Goal: Transaction & Acquisition: Purchase product/service

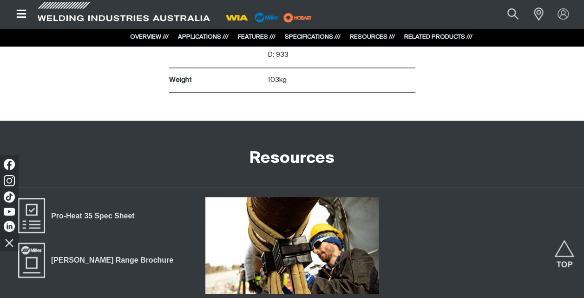
scroll to position [2371, 0]
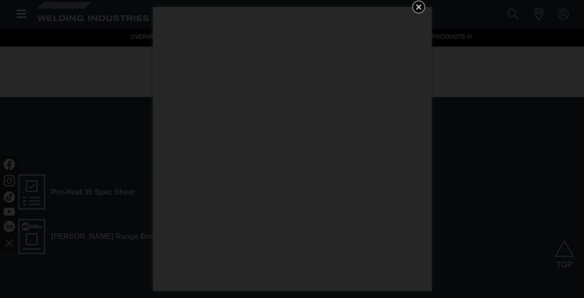
click at [415, 7] on icon at bounding box center [418, 6] width 11 height 11
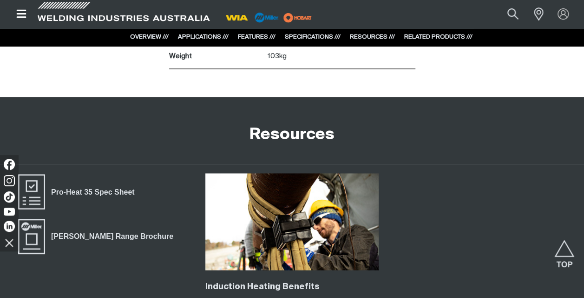
click at [20, 16] on icon "Open top menu" at bounding box center [21, 13] width 13 height 11
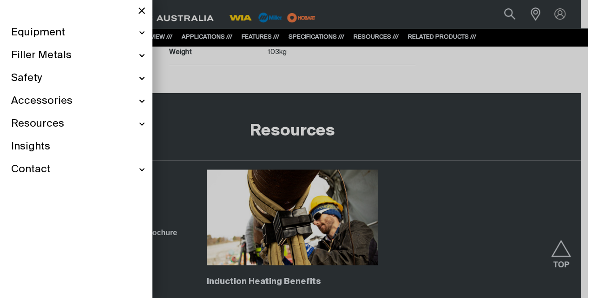
scroll to position [2375, 0]
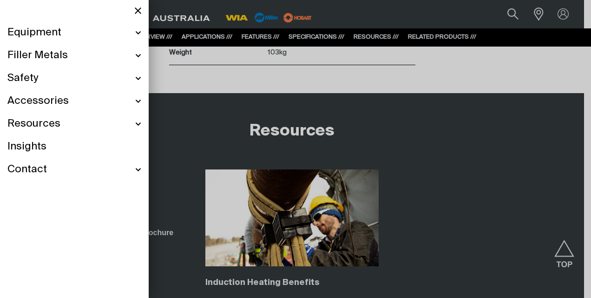
click at [137, 53] on div "Filler Metals" at bounding box center [74, 55] width 134 height 23
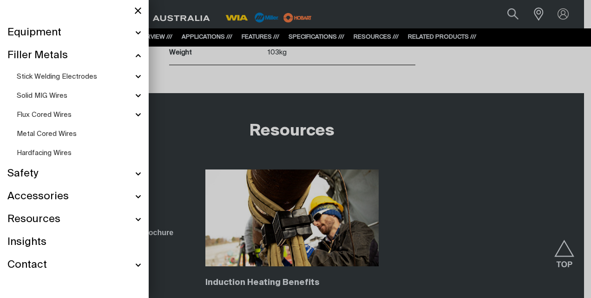
click at [140, 114] on div "Flux Cored Wires" at bounding box center [79, 114] width 125 height 19
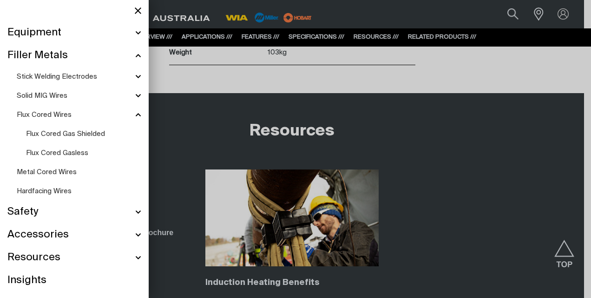
scroll to position [2374, 0]
click at [75, 133] on span "Flux Cored Gas Shielded" at bounding box center [65, 133] width 79 height 7
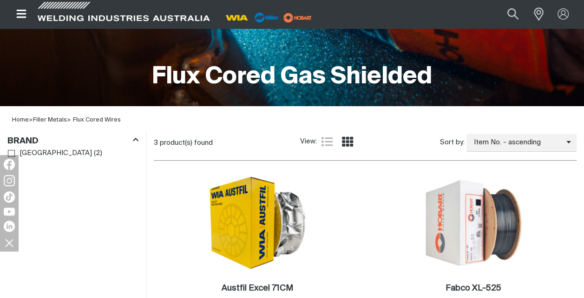
scroll to position [232, 0]
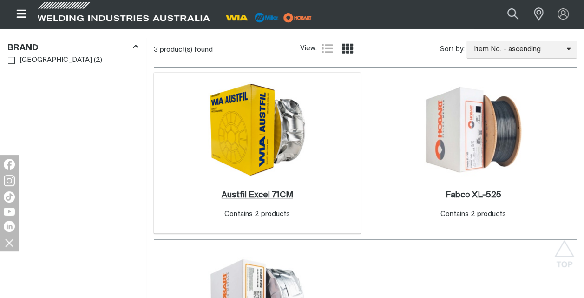
click at [269, 193] on h2 "Austfil Excel 71CM ." at bounding box center [258, 195] width 72 height 8
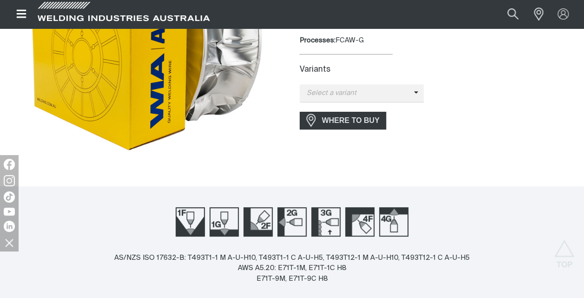
scroll to position [186, 0]
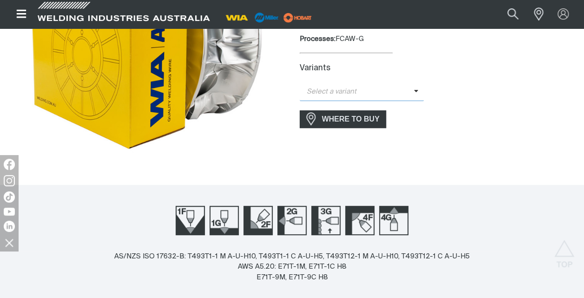
click at [411, 89] on span "Select a variant" at bounding box center [362, 92] width 125 height 18
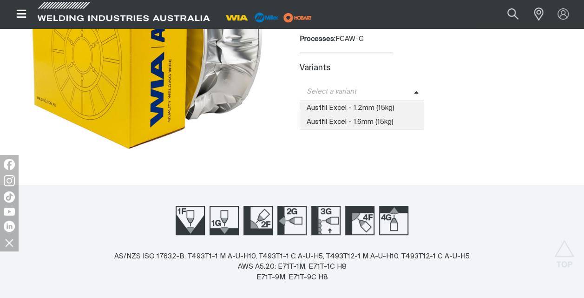
click at [411, 89] on span "Select a variant" at bounding box center [362, 92] width 125 height 18
click at [358, 107] on span "Austfil Excel - 1.2mm (15kg)" at bounding box center [362, 108] width 125 height 14
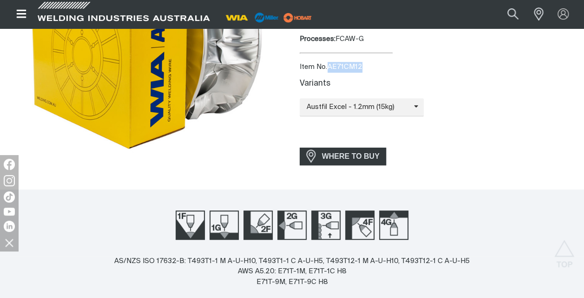
drag, startPoint x: 330, startPoint y: 67, endPoint x: 361, endPoint y: 67, distance: 30.7
click at [361, 67] on div "Item No. AE71CM12" at bounding box center [439, 67] width 278 height 11
copy div "AE71CM12"
